Goal: Information Seeking & Learning: Learn about a topic

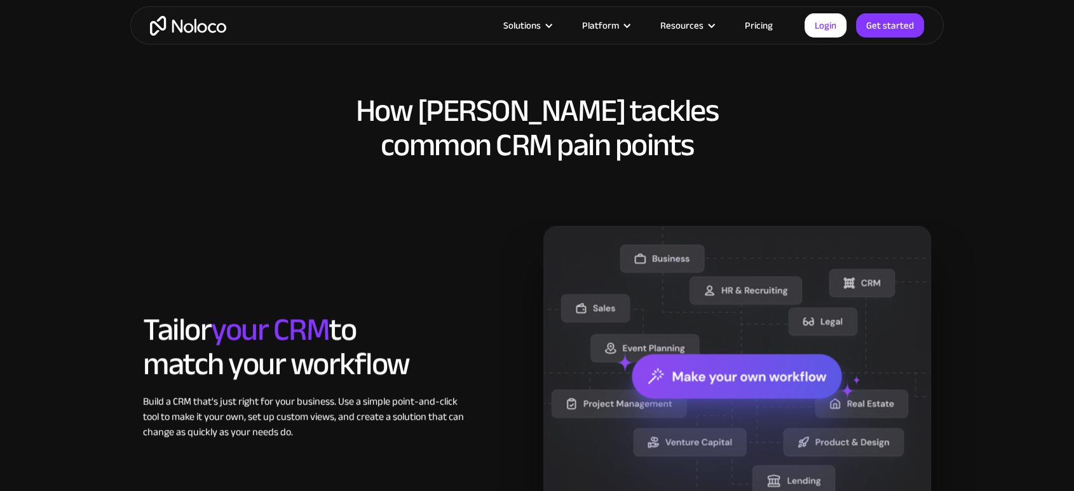
scroll to position [550, 0]
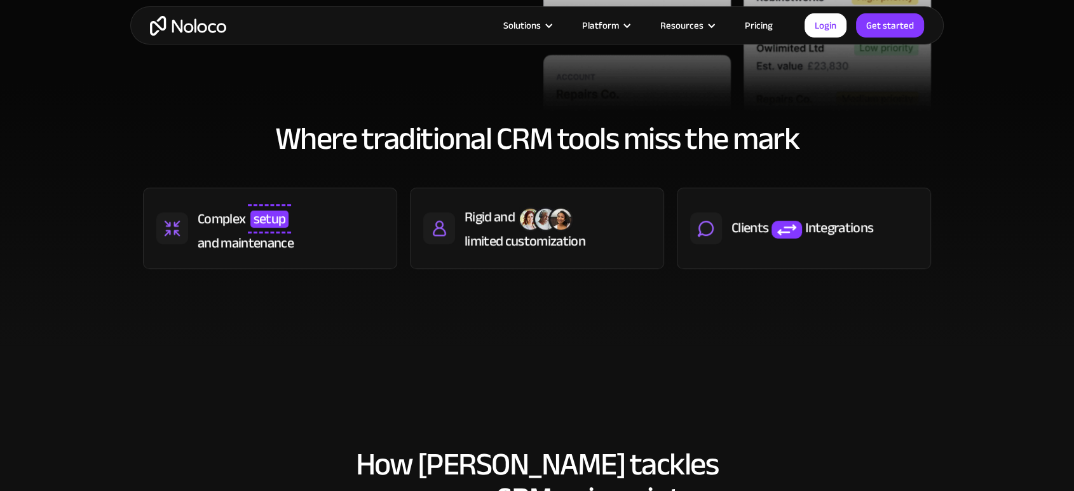
click at [256, 224] on span "setup" at bounding box center [269, 218] width 39 height 17
click at [264, 210] on span "setup" at bounding box center [269, 218] width 39 height 17
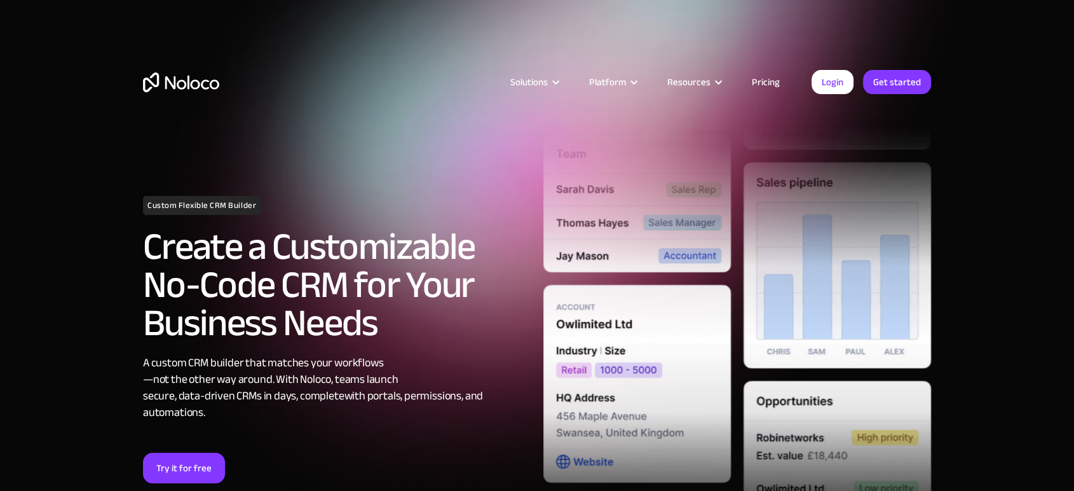
scroll to position [564, 0]
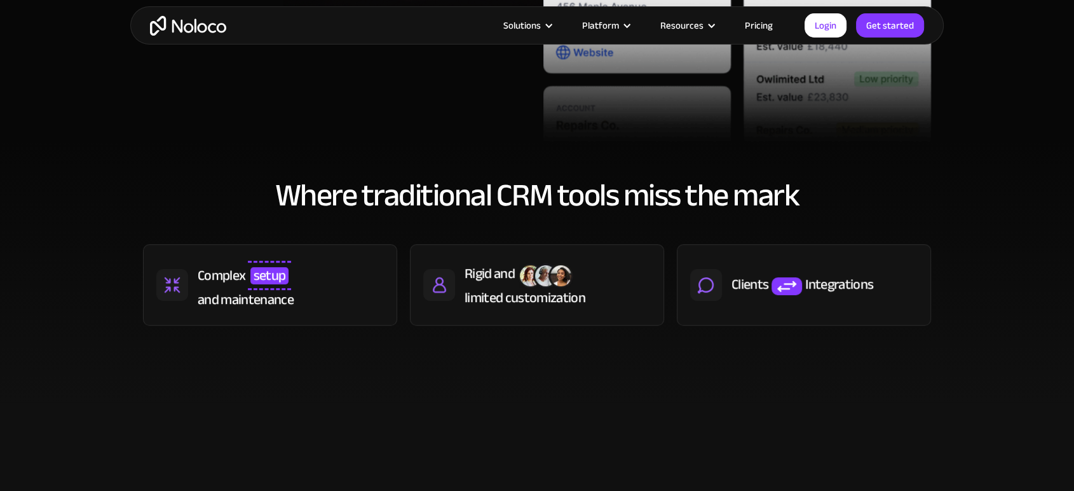
scroll to position [423, 0]
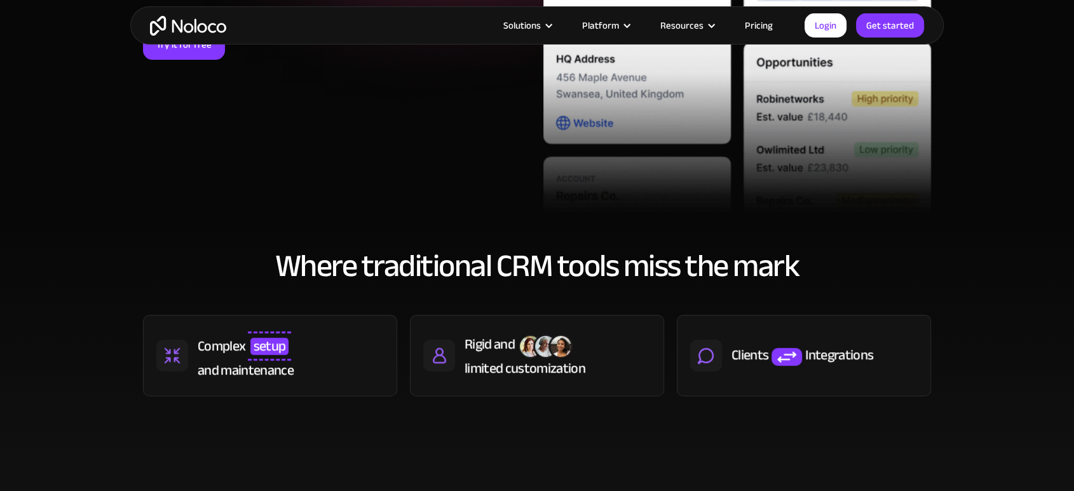
click at [475, 263] on h2 "Where traditional CRM tools miss the mark" at bounding box center [537, 266] width 788 height 34
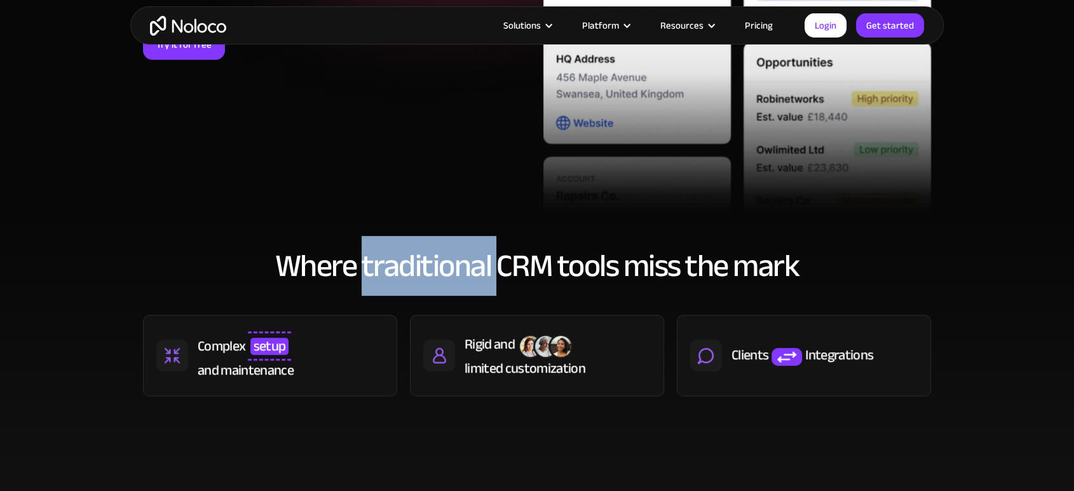
click at [475, 263] on h2 "Where traditional CRM tools miss the mark" at bounding box center [537, 266] width 788 height 34
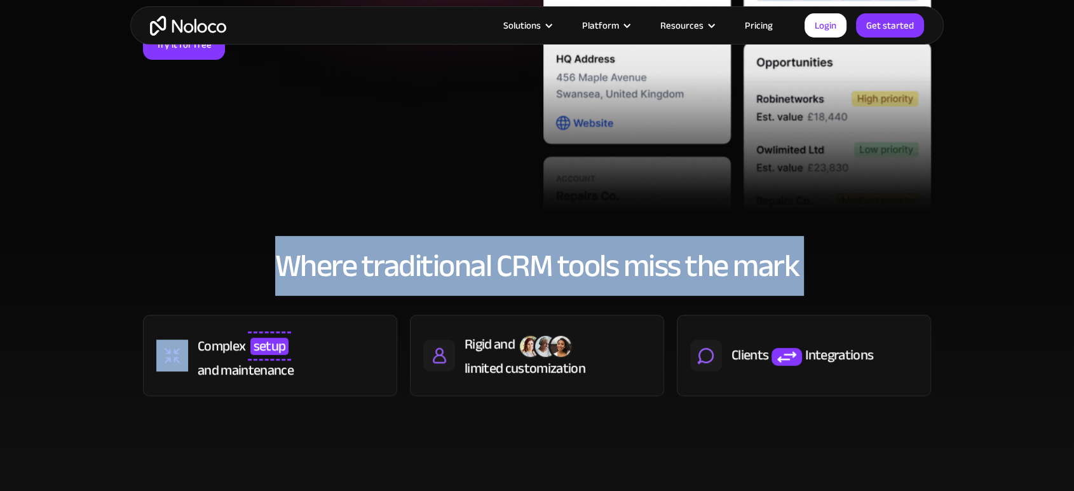
click at [475, 263] on h2 "Where traditional CRM tools miss the mark" at bounding box center [537, 266] width 788 height 34
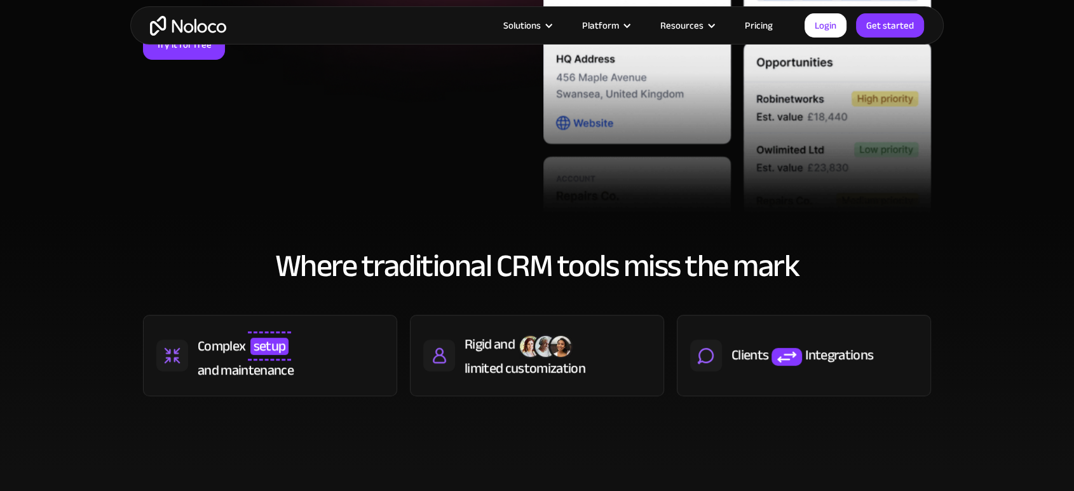
click at [280, 315] on div "Complex setup and maintenance" at bounding box center [270, 355] width 254 height 81
click at [239, 349] on div "Complex" at bounding box center [222, 345] width 48 height 19
click at [239, 348] on div "Complex" at bounding box center [222, 345] width 48 height 19
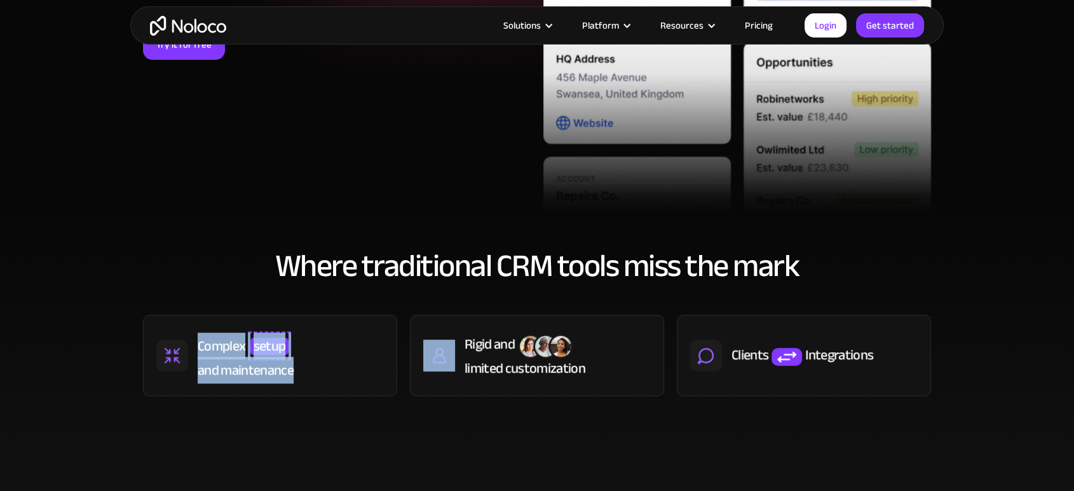
click at [239, 348] on div "Complex" at bounding box center [222, 345] width 48 height 19
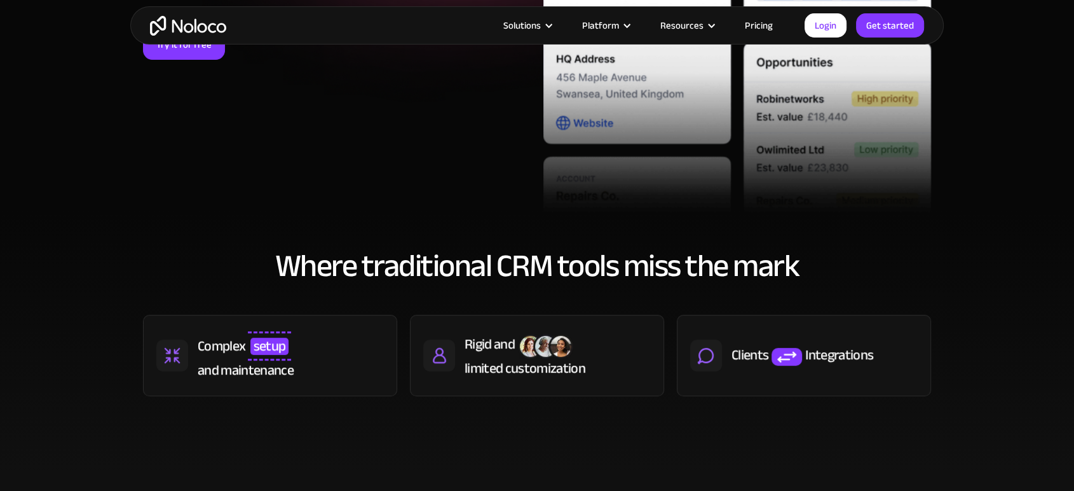
click at [575, 358] on div "limited customization" at bounding box center [525, 367] width 121 height 19
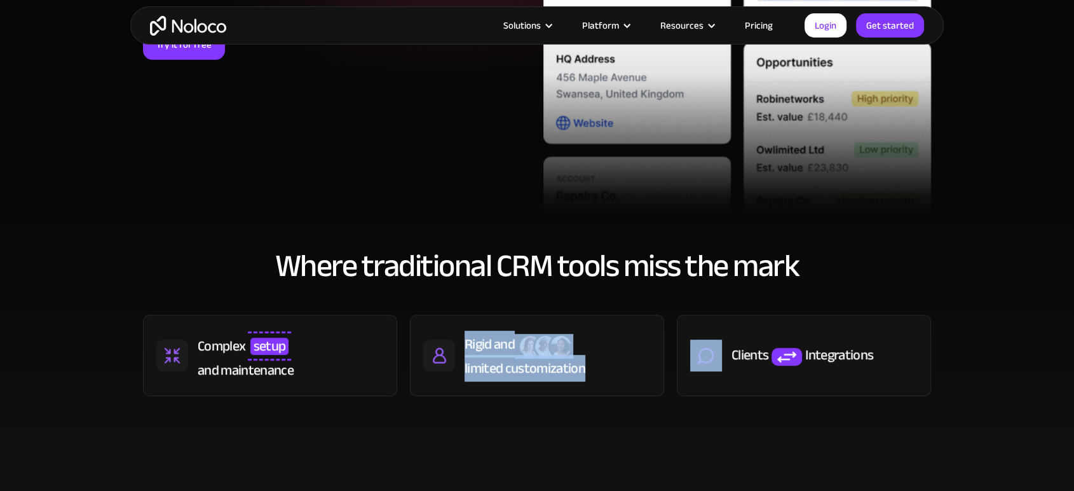
click at [575, 358] on div "limited customization" at bounding box center [525, 367] width 121 height 19
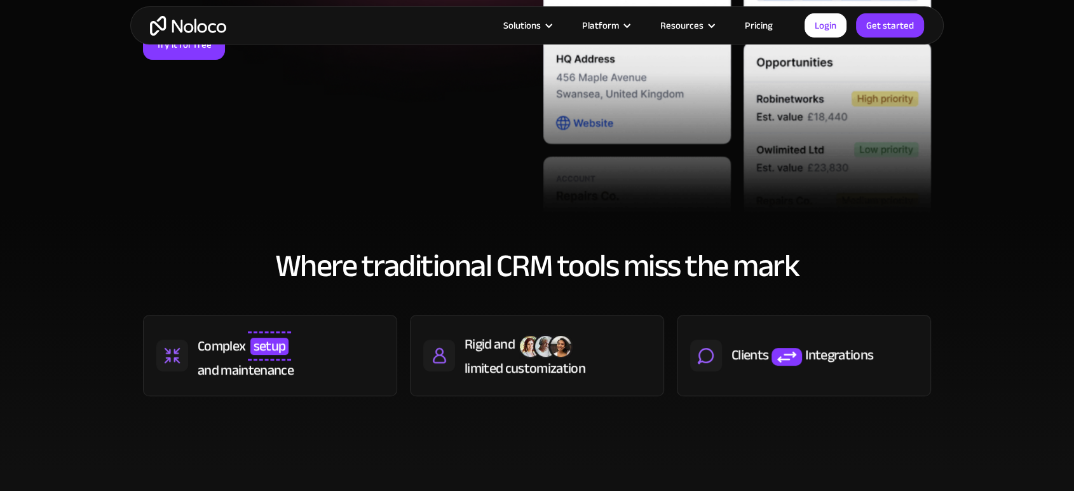
click at [834, 349] on div "Integrations" at bounding box center [839, 354] width 68 height 19
click at [735, 444] on section "Where traditional CRM tools miss the mark Complex setup and maintenance Rigid a…" at bounding box center [537, 341] width 1074 height 262
drag, startPoint x: 259, startPoint y: 354, endPoint x: 282, endPoint y: 365, distance: 24.7
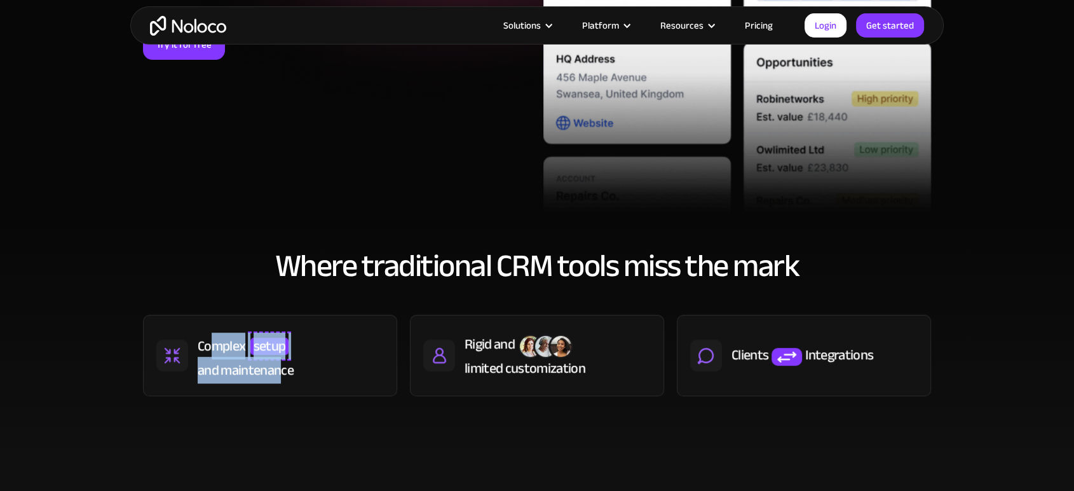
click at [282, 365] on div "Complex setup and maintenance" at bounding box center [291, 355] width 186 height 48
click at [566, 362] on div "limited customization" at bounding box center [525, 367] width 121 height 19
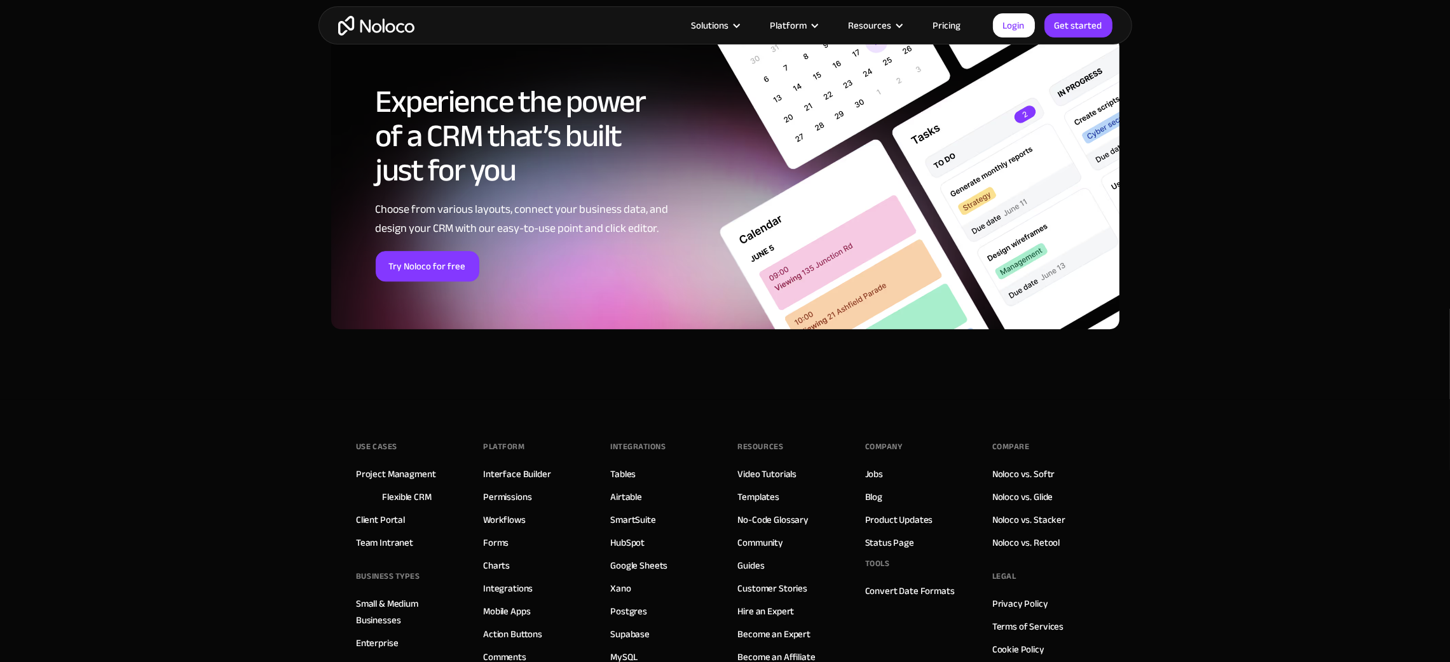
scroll to position [5152, 0]
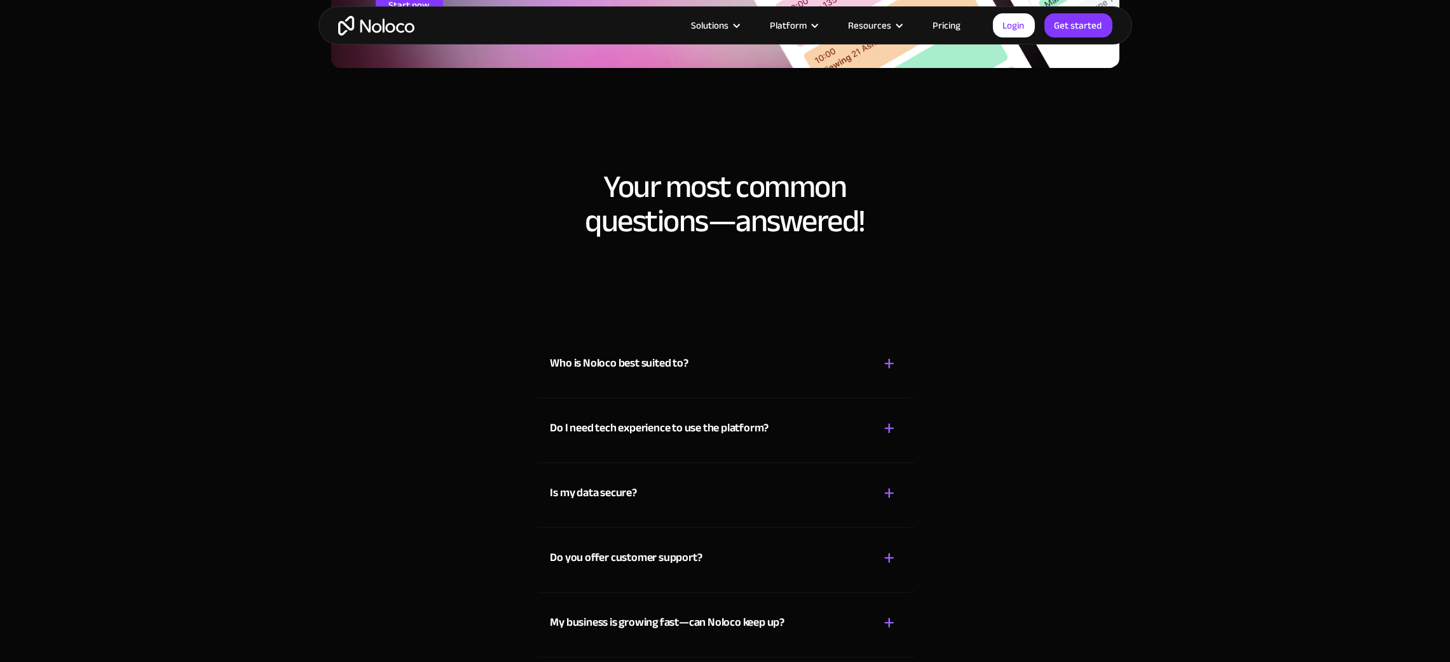
scroll to position [6926, 0]
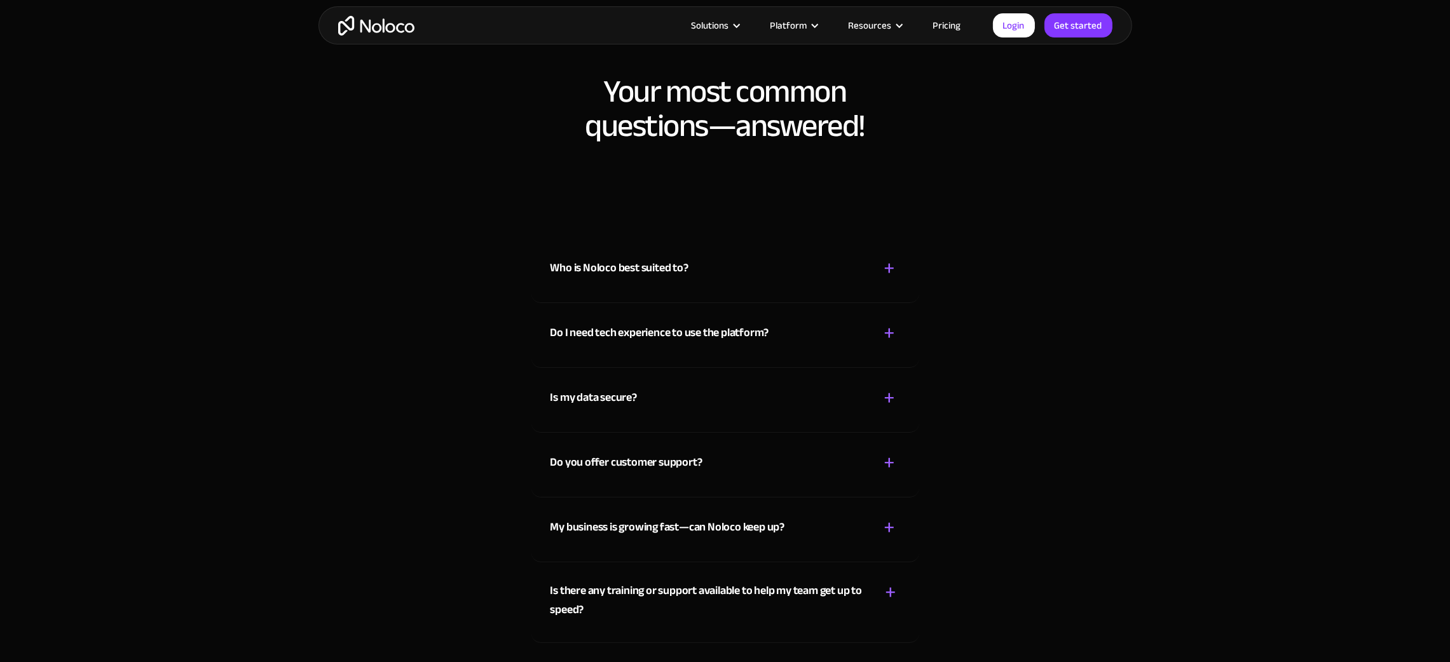
drag, startPoint x: 762, startPoint y: 121, endPoint x: 659, endPoint y: 85, distance: 109.6
click at [659, 85] on h2 "Your most common questions—answered!" at bounding box center [725, 108] width 1450 height 69
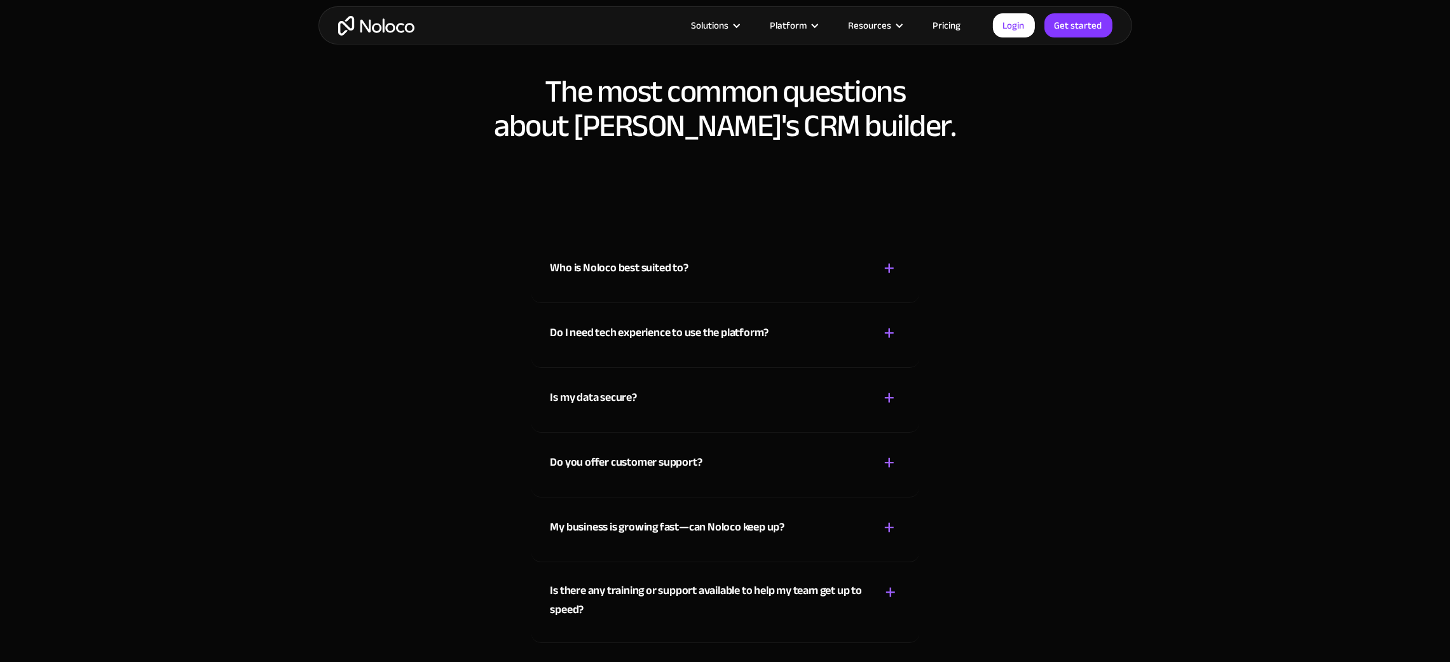
click at [661, 245] on div "Who is Noloco best suited to? + -" at bounding box center [725, 260] width 350 height 45
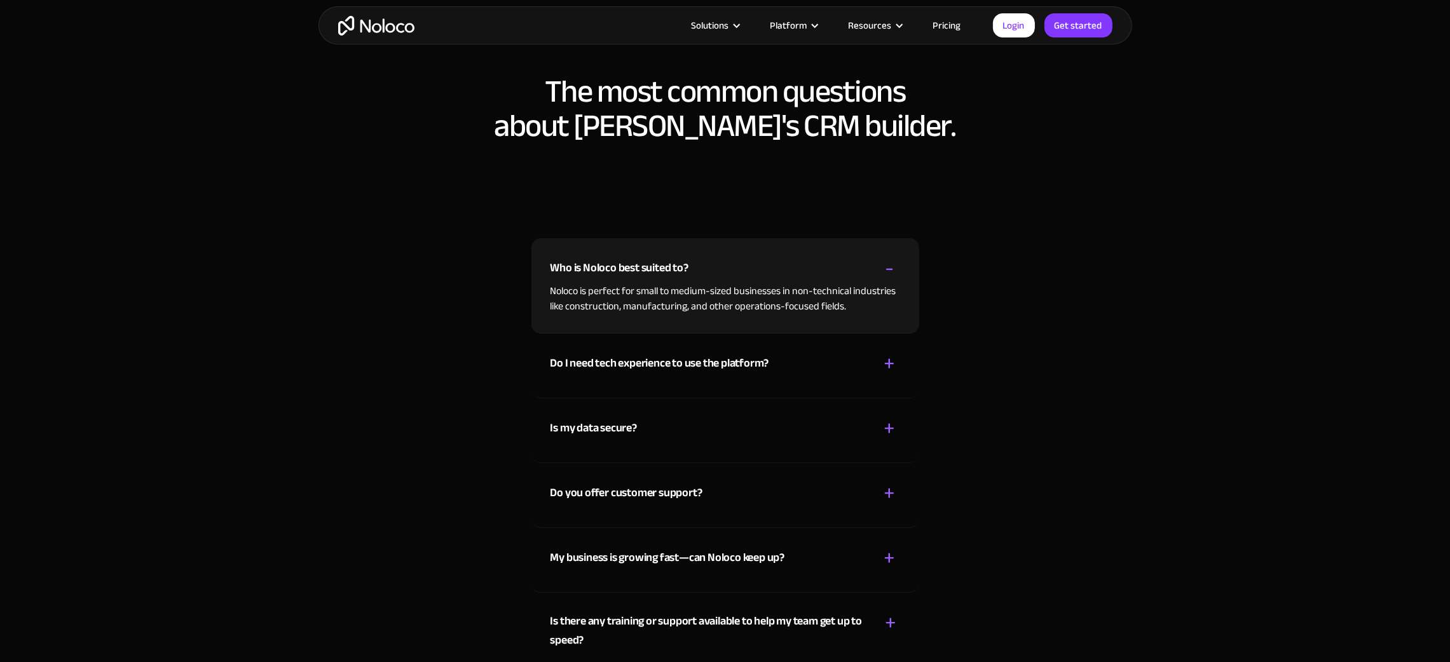
click at [704, 273] on div "Who is Noloco best suited to? + -" at bounding box center [725, 260] width 350 height 45
